Goal: Task Accomplishment & Management: Use online tool/utility

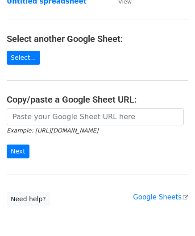
scroll to position [89, 0]
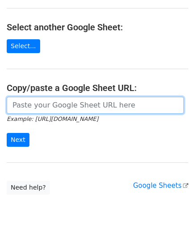
click at [46, 110] on input "url" at bounding box center [95, 105] width 177 height 17
paste input "https://docs.google.com/spreadsheets/d/1BxwzgeX9aSr6NOfesAnG-PvGxDH99I5gz5iWFdN…"
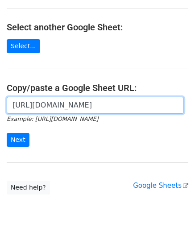
scroll to position [0, 193]
type input "https://docs.google.com/spreadsheets/d/1BxwzgeX9aSr6NOfesAnG-PvGxDH99I5gz5iWFdN…"
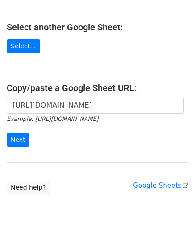
click at [28, 134] on form "https://docs.google.com/spreadsheets/d/1BxwzgeX9aSr6NOfesAnG-PvGxDH99I5gz5iWFdN…" at bounding box center [97, 122] width 181 height 50
click at [16, 136] on input "Next" at bounding box center [18, 140] width 23 height 14
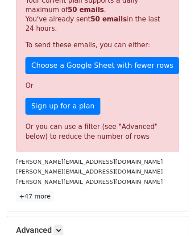
scroll to position [293, 0]
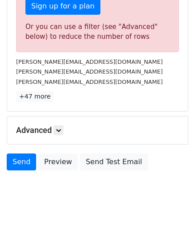
click at [57, 122] on div "Advanced Tracking Track Opens UTM Codes Track Clicks Filters Only include sprea…" at bounding box center [97, 130] width 180 height 28
click at [61, 127] on icon at bounding box center [58, 129] width 5 height 5
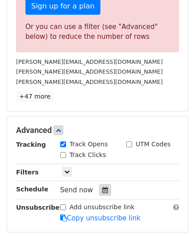
click at [103, 184] on div at bounding box center [105, 190] width 12 height 12
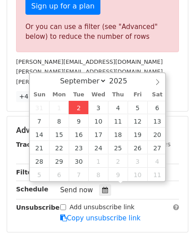
type input "[DATE] 12:00"
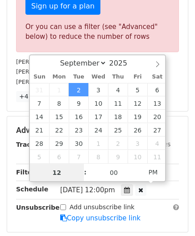
paste input "4"
type input "4"
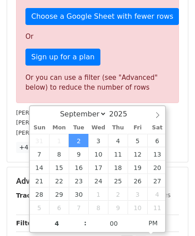
type input "[DATE] 16:00"
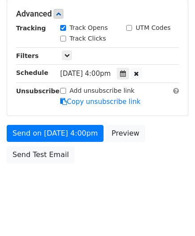
scroll to position [408, 0]
